Goal: Communication & Community: Connect with others

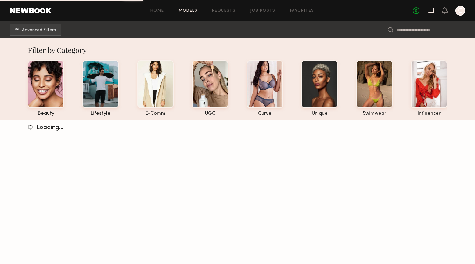
click at [431, 9] on icon at bounding box center [430, 10] width 7 height 7
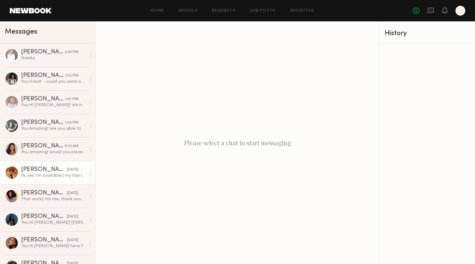
click at [54, 175] on div "Hi, yes I’m available:) my hair is currently curly!" at bounding box center [53, 175] width 65 height 6
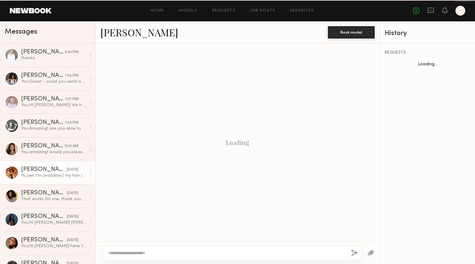
scroll to position [552, 0]
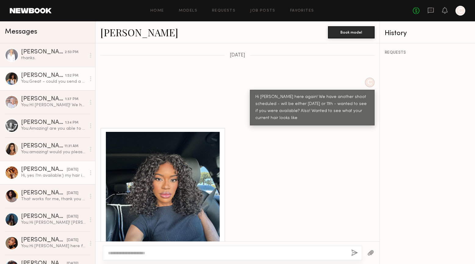
click at [57, 81] on div "You: Great - could you send a photo of your current hair?" at bounding box center [53, 82] width 65 height 6
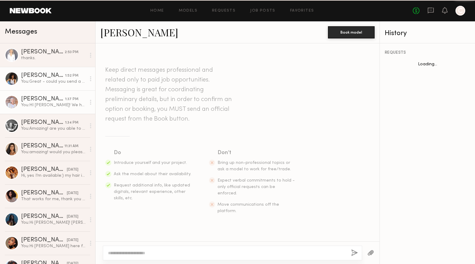
scroll to position [193, 0]
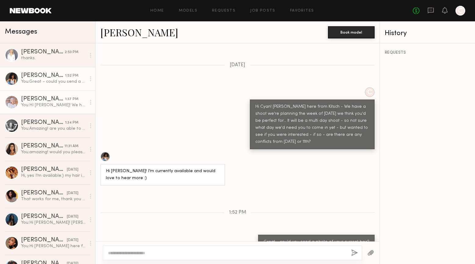
click at [56, 101] on div "Lisa S." at bounding box center [43, 99] width 44 height 6
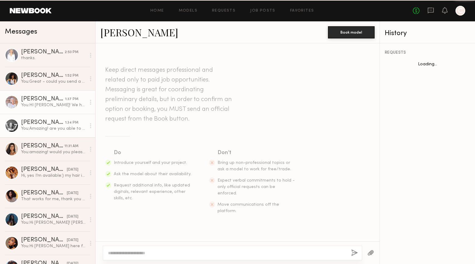
scroll to position [93, 0]
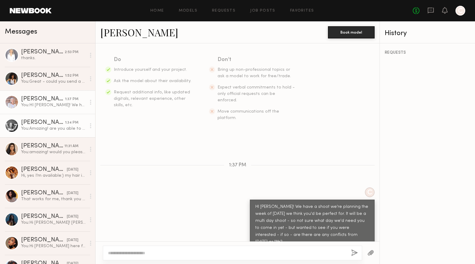
click at [55, 126] on div "You: Amazing! are you able to send pictures of your current hair? thank you!" at bounding box center [53, 129] width 65 height 6
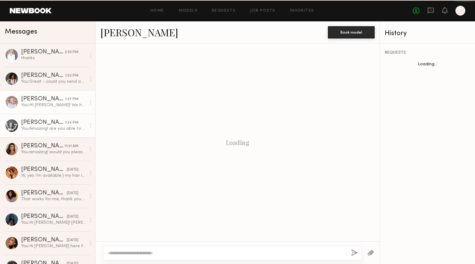
scroll to position [590, 0]
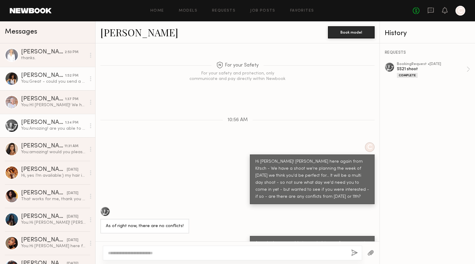
click at [64, 77] on div "[PERSON_NAME]" at bounding box center [43, 76] width 44 height 6
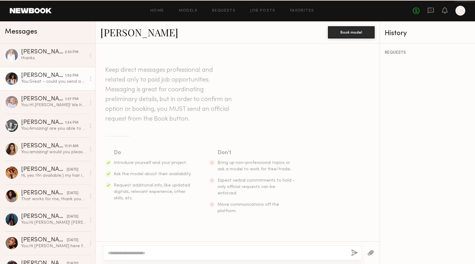
scroll to position [193, 0]
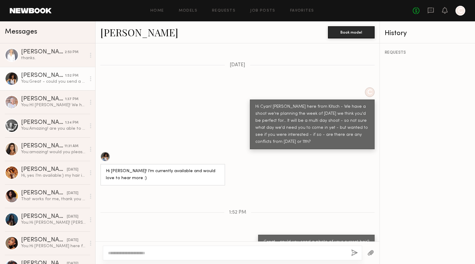
click at [106, 151] on div at bounding box center [105, 156] width 10 height 10
click at [57, 121] on div "[PERSON_NAME]" at bounding box center [43, 122] width 44 height 6
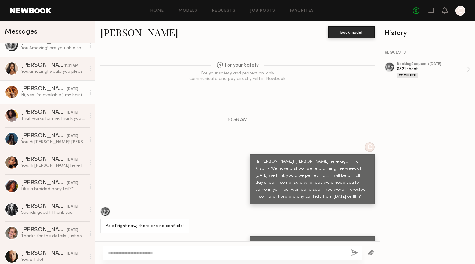
scroll to position [98, 0]
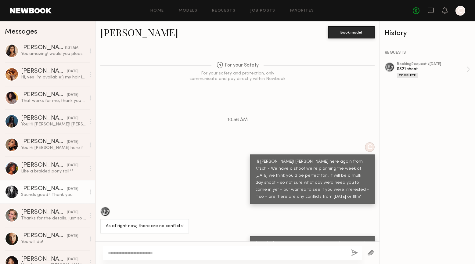
click at [48, 185] on link "[PERSON_NAME] [DATE] Sounds good ! Thank you" at bounding box center [47, 191] width 95 height 23
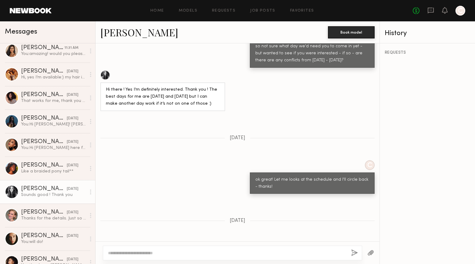
scroll to position [283, 0]
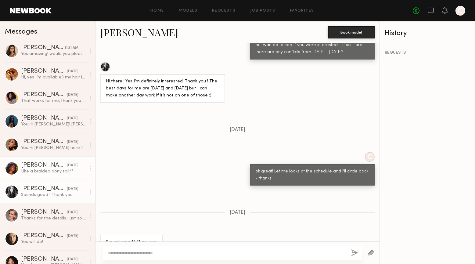
click at [44, 166] on div "[PERSON_NAME]" at bounding box center [44, 165] width 46 height 6
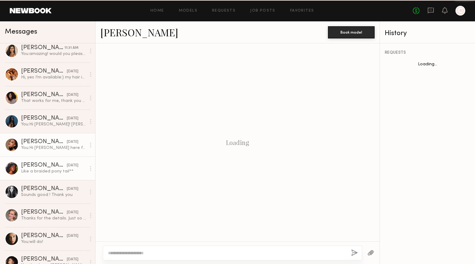
scroll to position [503, 0]
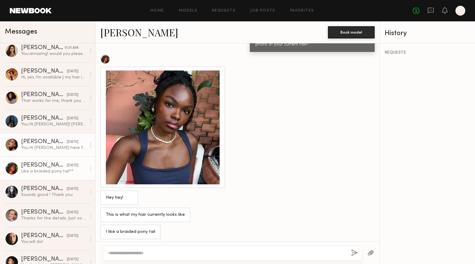
click at [48, 141] on div "[PERSON_NAME]" at bounding box center [44, 142] width 46 height 6
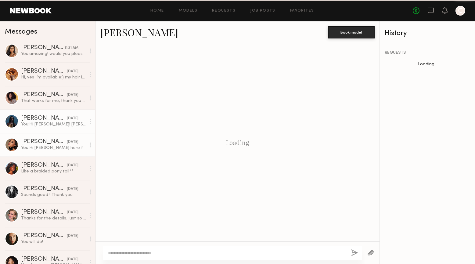
scroll to position [93, 0]
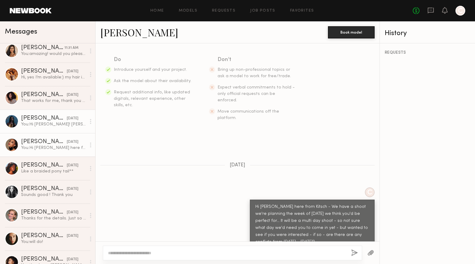
click at [56, 120] on div "[PERSON_NAME]" at bounding box center [44, 118] width 46 height 6
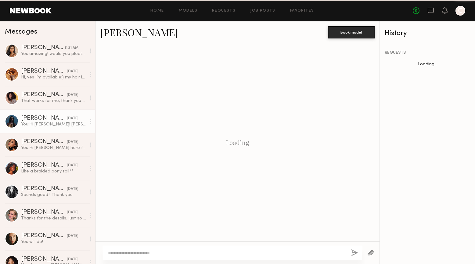
scroll to position [93, 0]
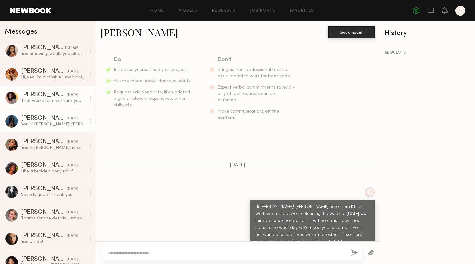
click at [46, 101] on div "That works for me, thank you for letting me know :)" at bounding box center [53, 101] width 65 height 6
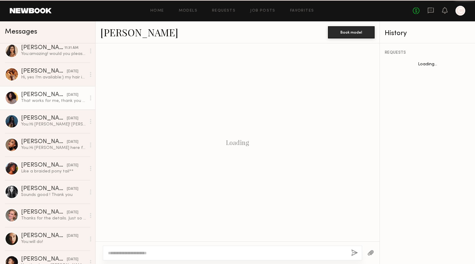
scroll to position [250, 0]
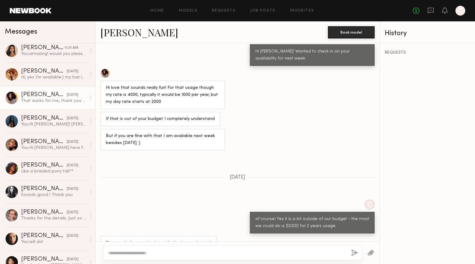
click at [106, 68] on div at bounding box center [105, 73] width 10 height 10
click at [73, 77] on div "Hi, yes I’m available:) my hair is currently curly!" at bounding box center [53, 77] width 65 height 6
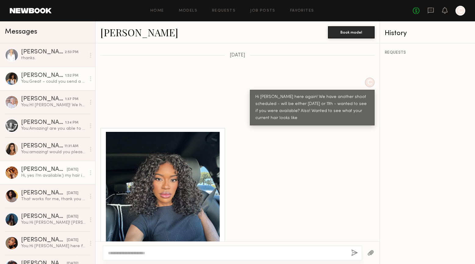
click at [45, 81] on div "You: Great - could you send a photo of your current hair?" at bounding box center [53, 82] width 65 height 6
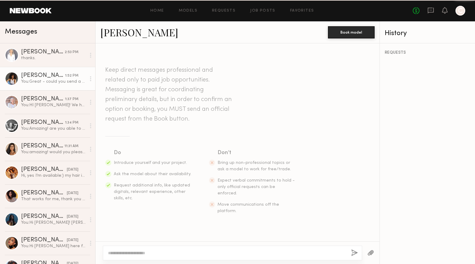
click at [45, 81] on div "You: Great - could you send a photo of your current hair?" at bounding box center [53, 82] width 65 height 6
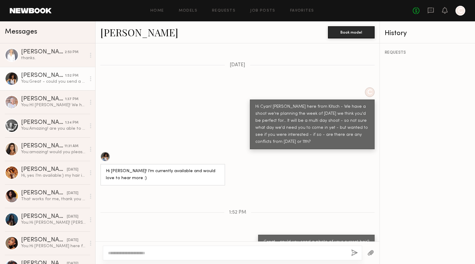
click at [105, 151] on div at bounding box center [105, 156] width 10 height 10
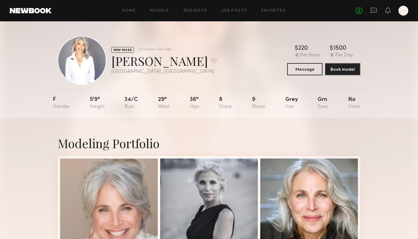
scroll to position [126, 0]
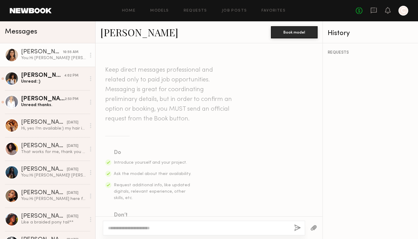
scroll to position [266, 0]
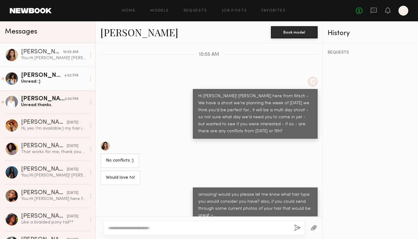
click at [48, 78] on div "Cyan C." at bounding box center [42, 76] width 43 height 6
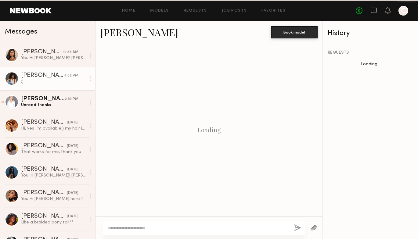
scroll to position [424, 0]
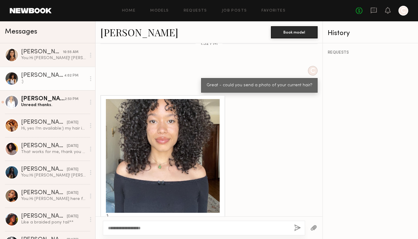
type textarea "**********"
click at [299, 229] on button "button" at bounding box center [297, 228] width 7 height 8
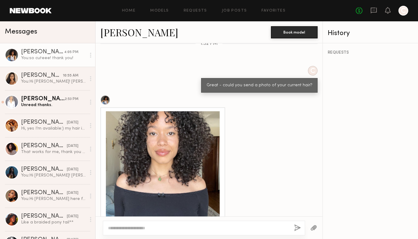
scroll to position [499, 0]
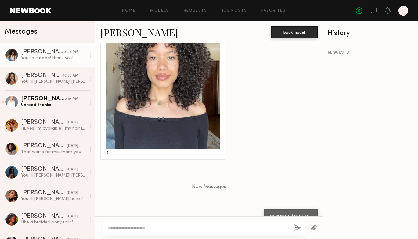
click at [190, 96] on div at bounding box center [163, 93] width 114 height 114
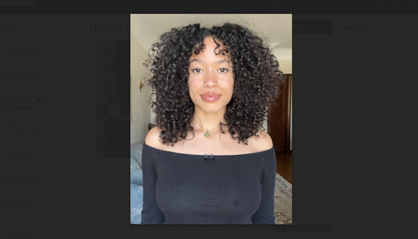
click at [296, 97] on div at bounding box center [209, 115] width 418 height 210
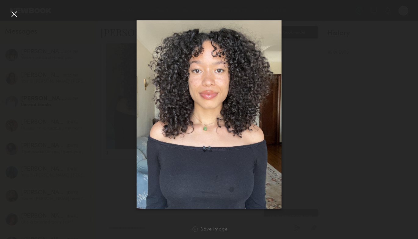
click at [15, 16] on div at bounding box center [14, 14] width 10 height 10
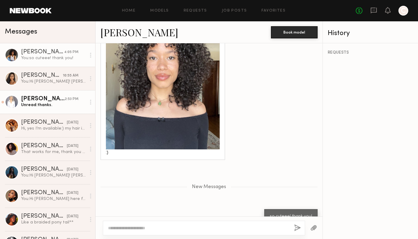
click at [71, 103] on div "Unread: thanks." at bounding box center [53, 105] width 65 height 6
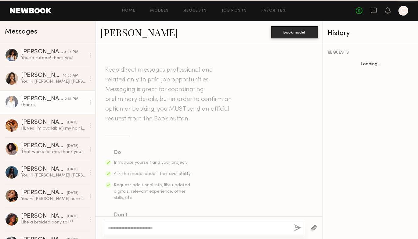
scroll to position [264, 0]
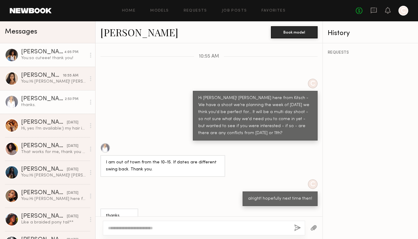
click at [63, 59] on div "You: so cuteee! thank you!" at bounding box center [53, 58] width 65 height 6
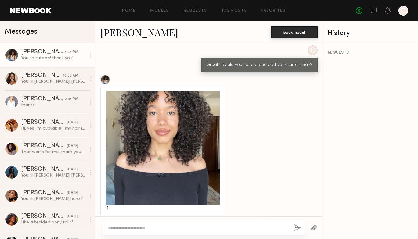
scroll to position [447, 0]
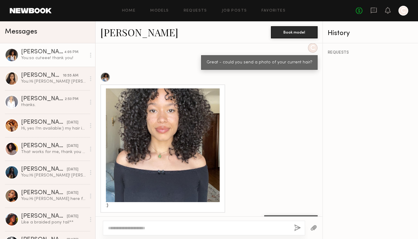
click at [119, 114] on div at bounding box center [163, 145] width 114 height 114
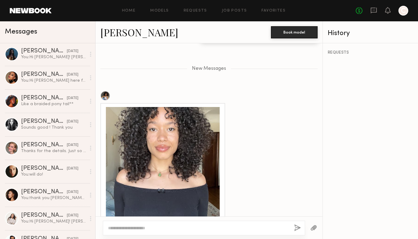
scroll to position [192, 0]
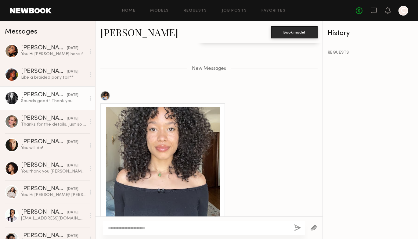
click at [41, 100] on div "Sounds good ! Thank you" at bounding box center [53, 101] width 65 height 6
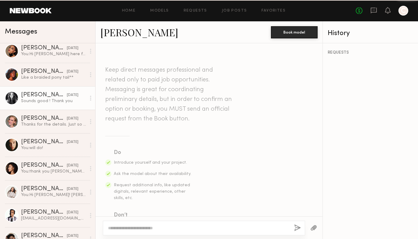
scroll to position [371, 0]
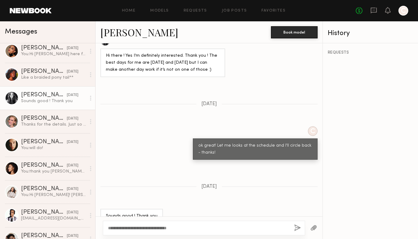
type textarea "**********"
click at [297, 227] on button "button" at bounding box center [297, 228] width 7 height 8
